Goal: Find specific page/section: Find specific page/section

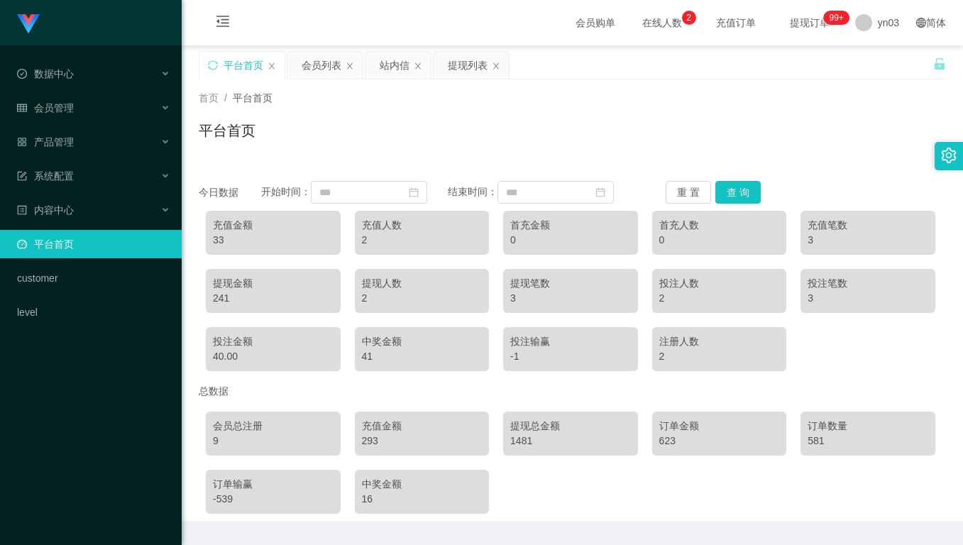
scroll to position [42, 0]
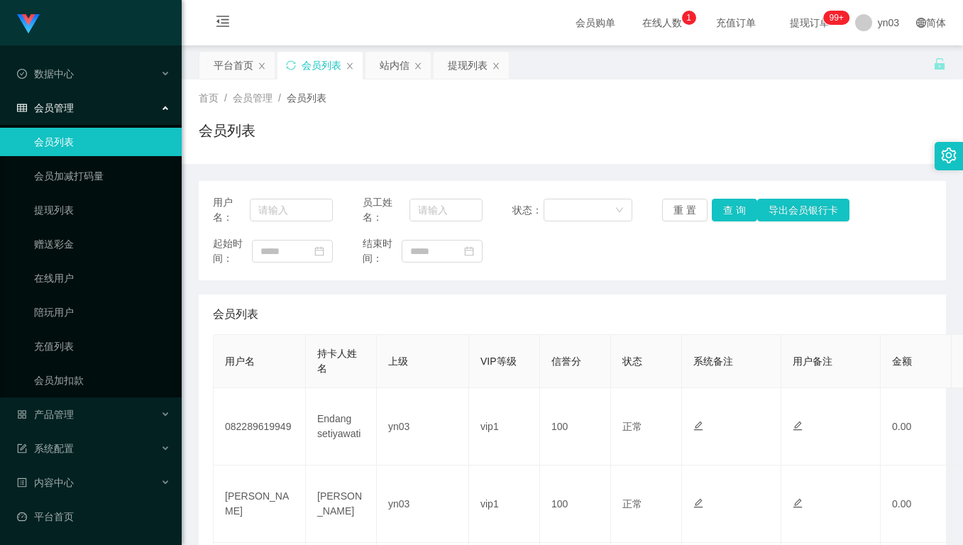
click at [349, 243] on div "起始时间： 结束时间：" at bounding box center [572, 251] width 719 height 30
click at [449, 128] on div "会员列表" at bounding box center [572, 136] width 747 height 33
